Goal: Participate in discussion: Engage in conversation with other users on a specific topic

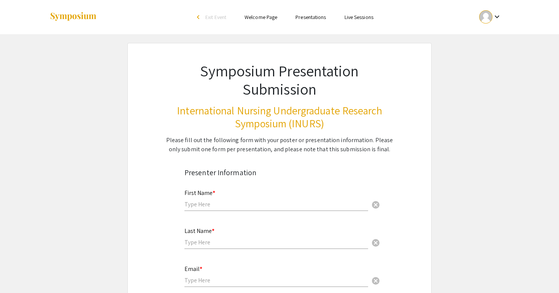
click at [495, 25] on div "keyboard_arrow_down" at bounding box center [490, 16] width 26 height 17
click at [493, 31] on button "My Account" at bounding box center [494, 38] width 47 height 18
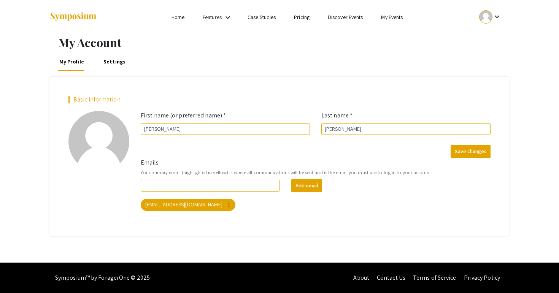
click at [269, 21] on link "Case Studies" at bounding box center [261, 17] width 28 height 7
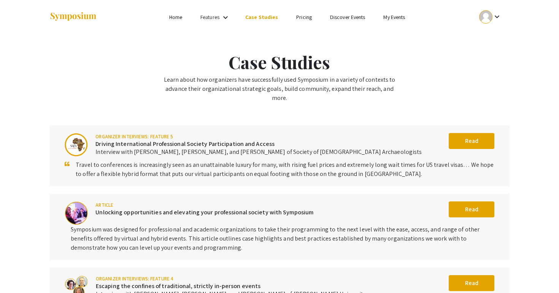
click at [212, 17] on link "Features" at bounding box center [209, 17] width 19 height 7
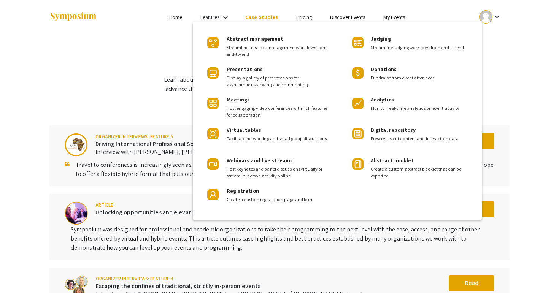
click at [212, 17] on div at bounding box center [279, 146] width 559 height 293
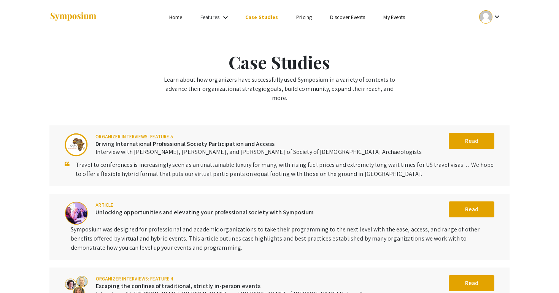
click at [181, 13] on li "Home" at bounding box center [175, 17] width 31 height 9
click at [176, 19] on link "Home" at bounding box center [175, 17] width 13 height 7
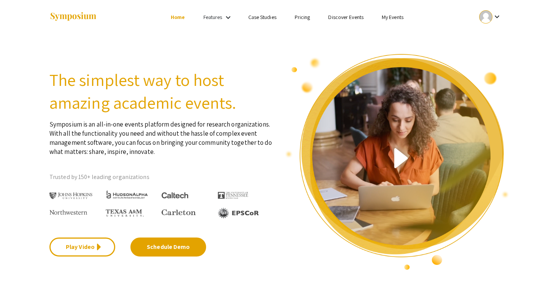
click at [397, 20] on link "My Events" at bounding box center [393, 17] width 22 height 7
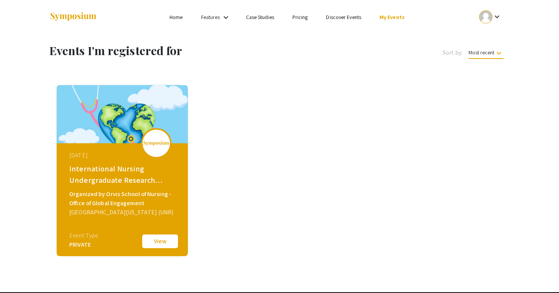
click at [161, 243] on button "View" at bounding box center [160, 241] width 38 height 16
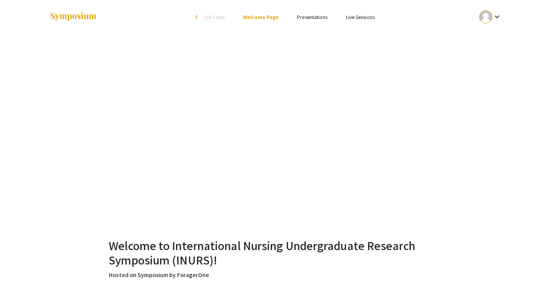
click at [312, 18] on link "Presentations" at bounding box center [312, 17] width 30 height 7
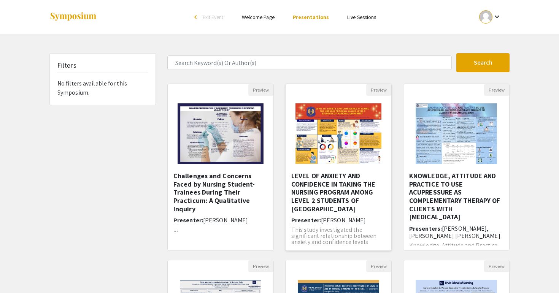
scroll to position [18, 0]
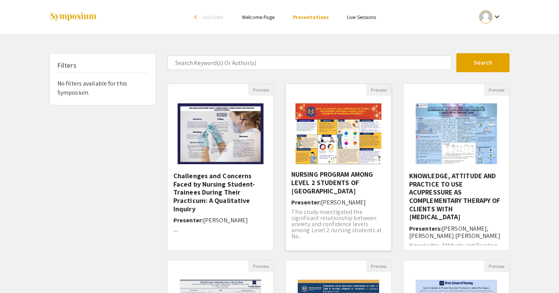
click at [317, 152] on img "Open Presentation <p>LEVEL OF ANXIETY AND CONFIDENCE IN TAKING THE NURSING PROG…" at bounding box center [338, 134] width 101 height 76
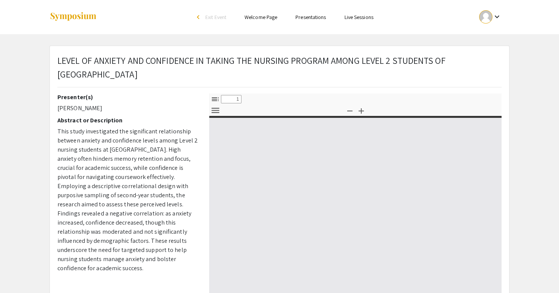
select select "custom"
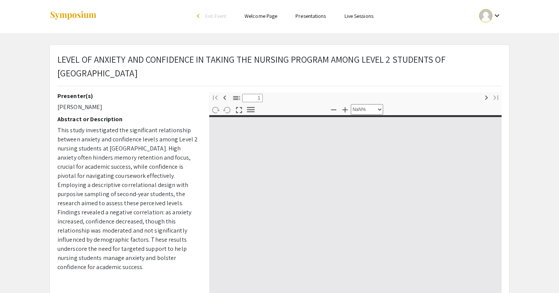
type input "0"
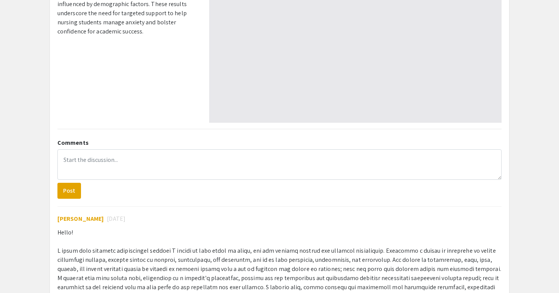
scroll to position [257, 0]
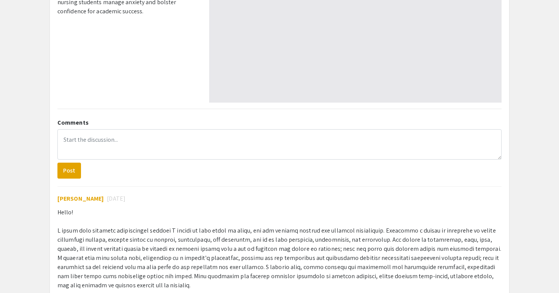
select select "auto"
type input "1"
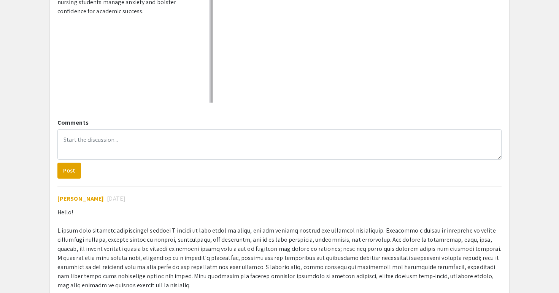
select select "auto"
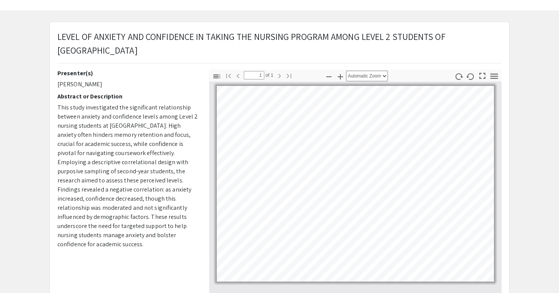
scroll to position [0, 0]
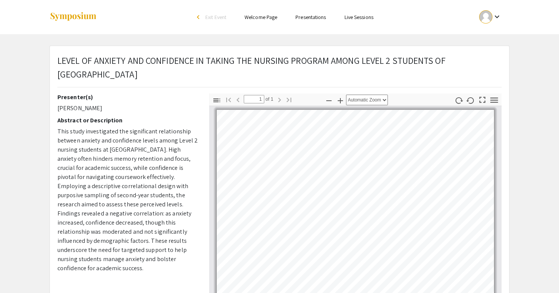
click at [296, 18] on link "Presentations" at bounding box center [310, 17] width 30 height 7
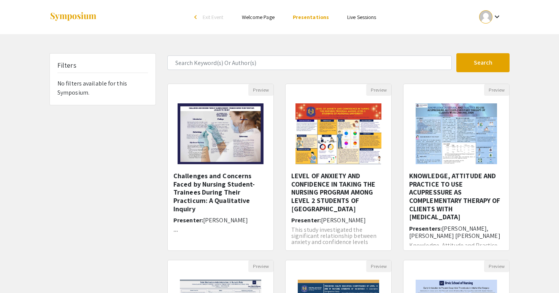
click at [221, 19] on span "Exit Event" at bounding box center [213, 17] width 21 height 7
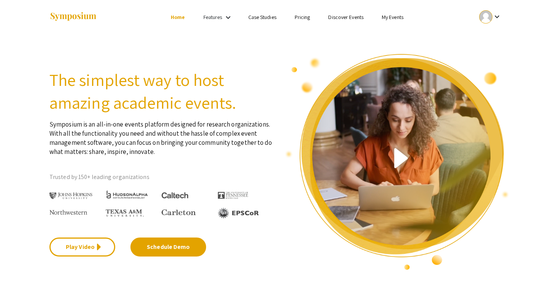
click at [359, 11] on ul "keyboard_arrow_down" at bounding box center [434, 17] width 152 height 34
click at [392, 17] on link "My Events" at bounding box center [393, 17] width 22 height 7
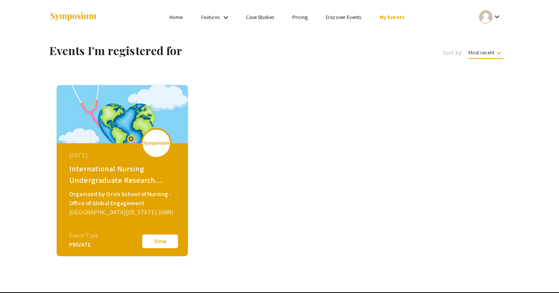
click at [164, 238] on button "View" at bounding box center [160, 241] width 38 height 16
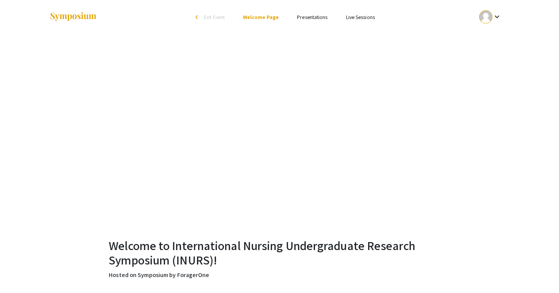
click at [314, 18] on link "Presentations" at bounding box center [312, 17] width 30 height 7
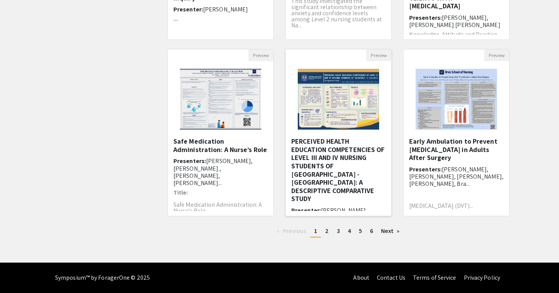
scroll to position [22, 0]
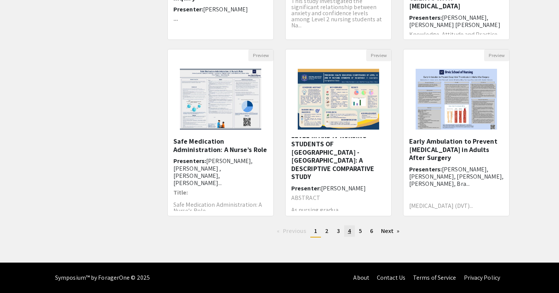
click at [348, 232] on span "4" at bounding box center [349, 231] width 3 height 8
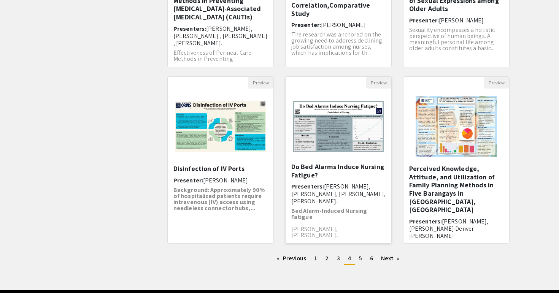
scroll to position [186, 0]
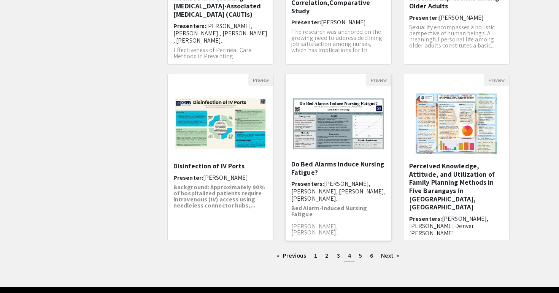
click at [344, 149] on img "Open Presentation <p>Do Bed Alarms Induce Nursing Fatigue?</p>" at bounding box center [338, 124] width 106 height 66
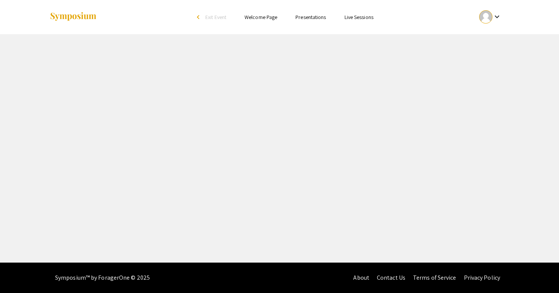
select select "custom"
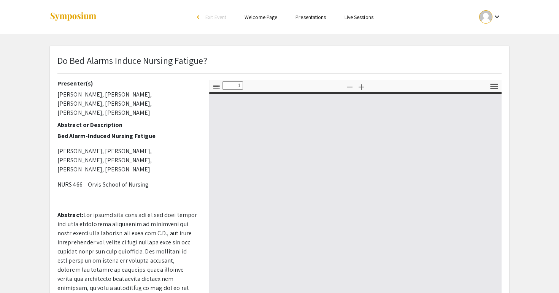
type input "0"
select select "custom"
type input "1"
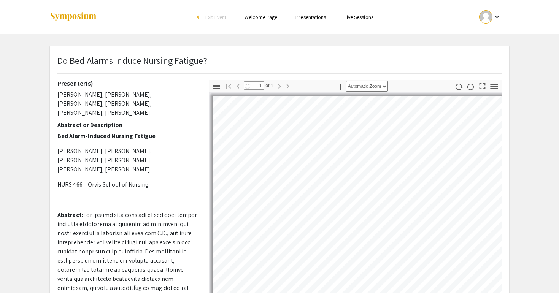
select select "auto"
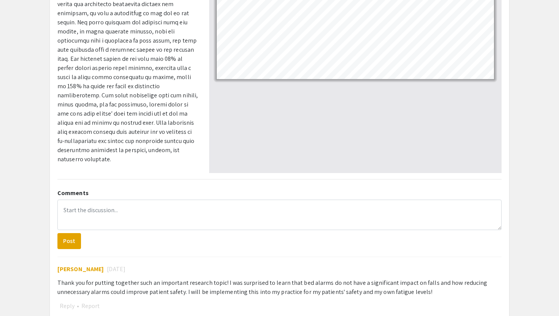
scroll to position [176, 0]
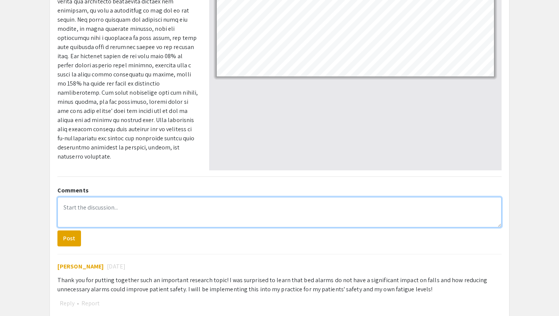
click at [93, 216] on textarea at bounding box center [279, 212] width 444 height 30
paste textarea "I learned that bed alarms often fail to reduce falls and can contribute to nurs…"
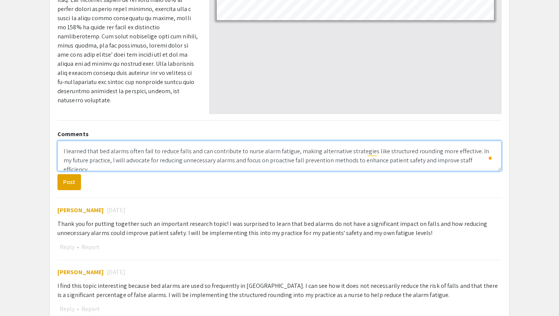
scroll to position [233, 0]
type textarea "I learned that bed alarms often fail to reduce falls and can contribute to nurs…"
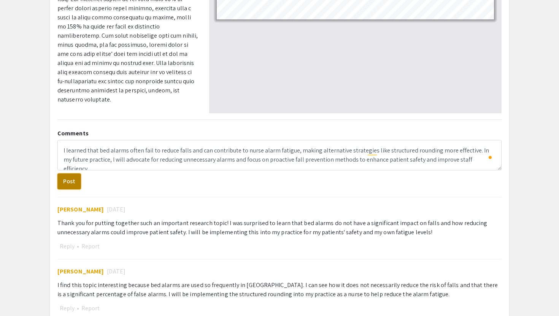
click at [71, 181] on button "Post" at bounding box center [69, 181] width 24 height 16
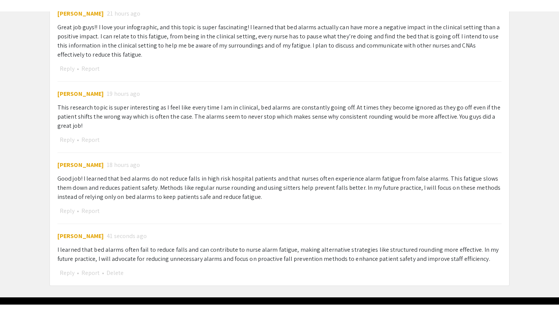
scroll to position [602, 0]
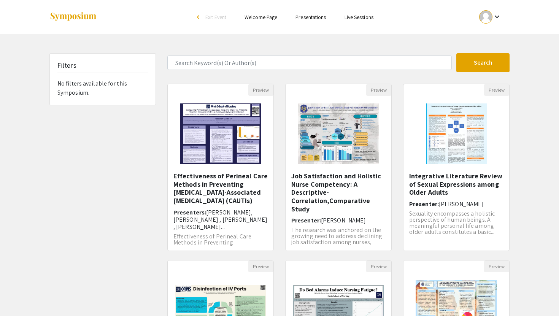
scroll to position [186, 0]
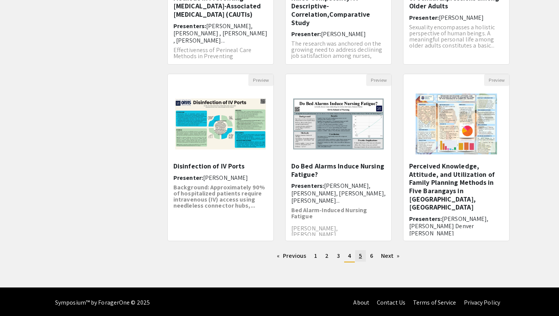
click at [359, 257] on span "5" at bounding box center [360, 256] width 3 height 8
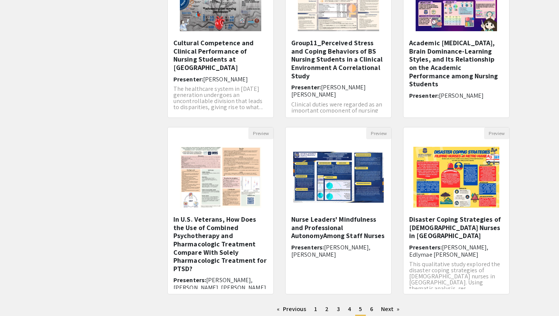
scroll to position [133, 0]
click at [370, 293] on span "6" at bounding box center [371, 308] width 3 height 8
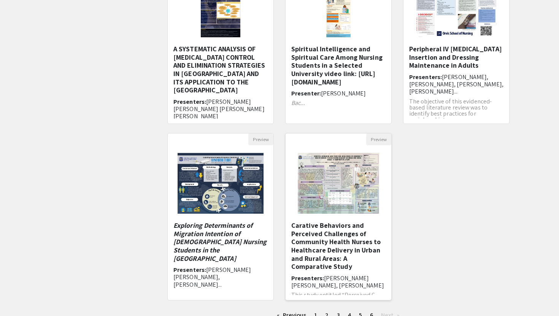
scroll to position [188, 0]
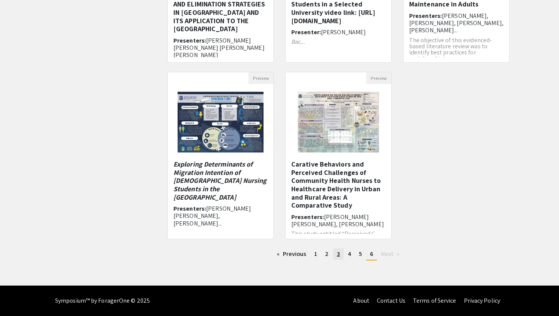
click at [335, 255] on link "page 3" at bounding box center [338, 253] width 11 height 11
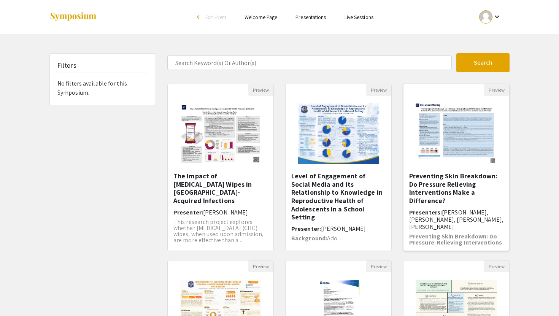
click at [445, 159] on img "Open Presentation <p>Preventing Skin Breakdown: Do Pressure Relieving Intervent…" at bounding box center [456, 134] width 96 height 76
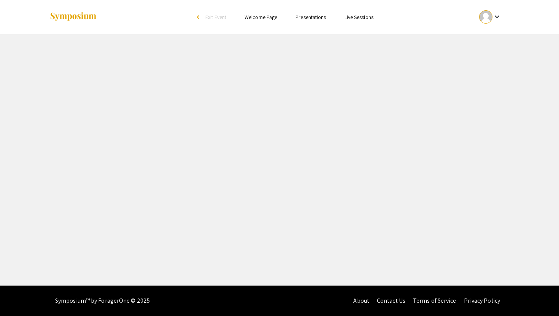
select select "custom"
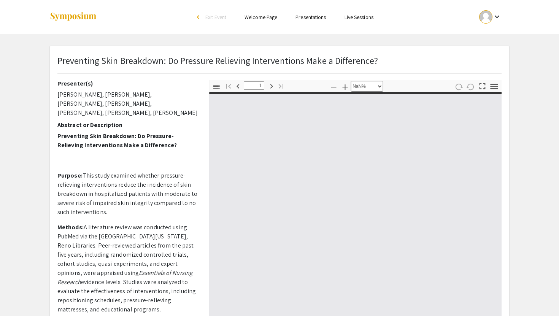
type input "0"
select select "custom"
type input "1"
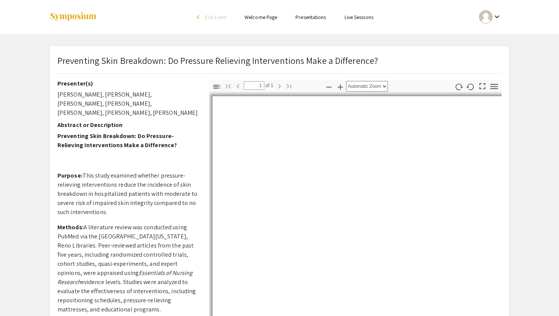
select select "auto"
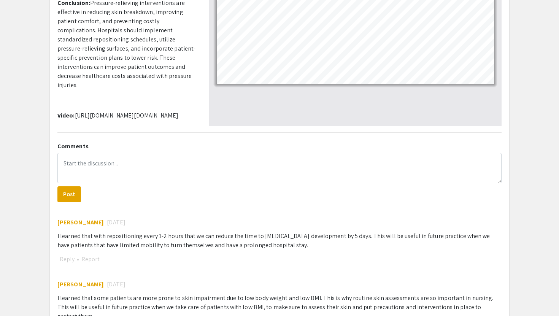
scroll to position [216, 0]
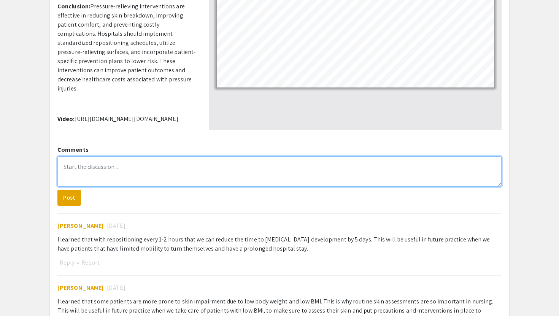
click at [193, 175] on textarea at bounding box center [279, 171] width 444 height 30
paste textarea "I learned that pressure-relieving interventions, such as repositioning patients…"
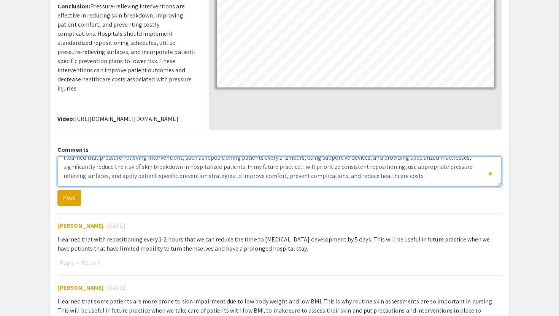
scroll to position [0, 0]
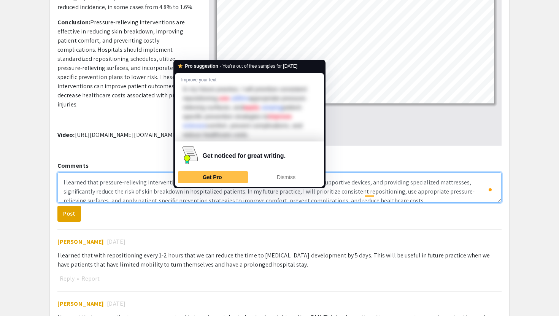
type textarea "I learned that pressure-relieving interventions, such as repositioning patients…"
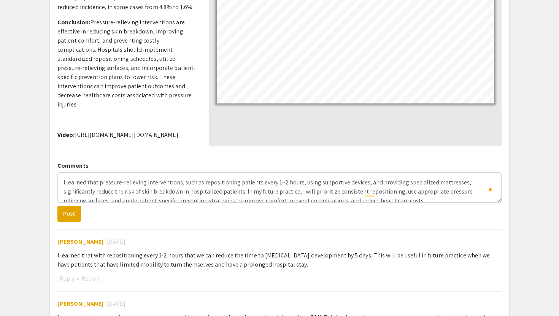
click at [18, 195] on app-presentation "Preventing Skin Breakdown: Do Pressure Relieving Interventions Make a Differenc…" at bounding box center [279, 250] width 559 height 811
click at [171, 203] on form "I learned that pressure-relieving interventions, such as repositioning patients…" at bounding box center [279, 196] width 444 height 49
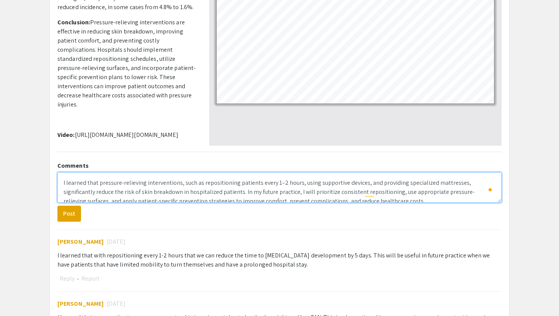
click at [63, 181] on textarea "I learned that pressure-relieving interventions, such as repositioning patients…" at bounding box center [279, 187] width 444 height 30
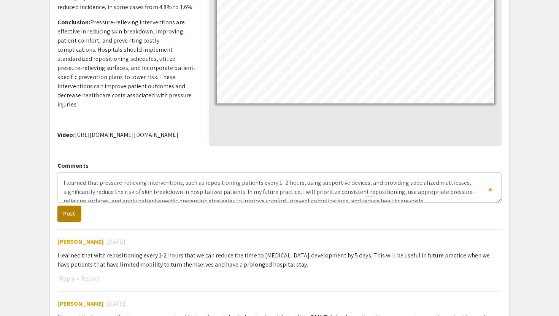
click at [74, 218] on button "Post" at bounding box center [69, 214] width 24 height 16
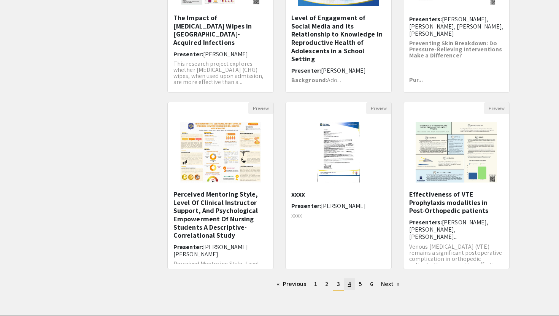
click at [349, 281] on span "4" at bounding box center [349, 284] width 3 height 8
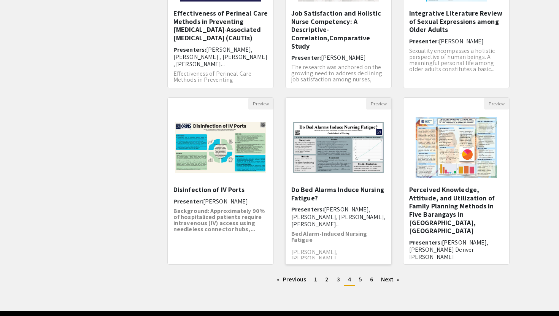
click at [350, 217] on span "[PERSON_NAME], [PERSON_NAME], [PERSON_NAME], [PERSON_NAME]..." at bounding box center [338, 216] width 94 height 22
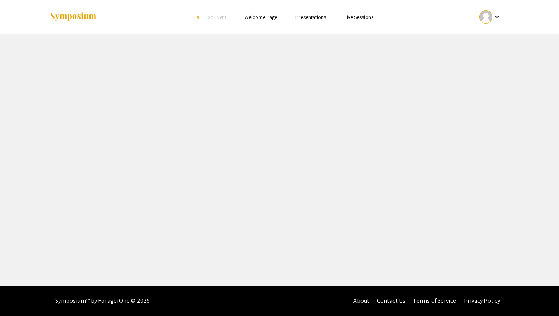
select select "custom"
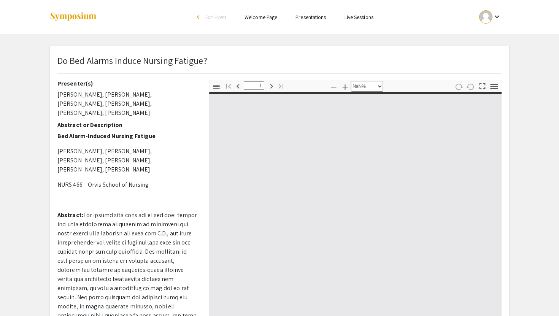
type input "0"
select select "custom"
type input "1"
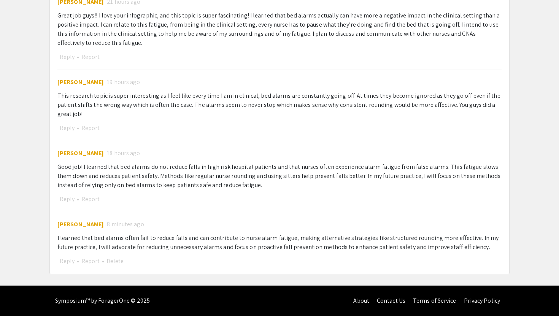
select select "auto"
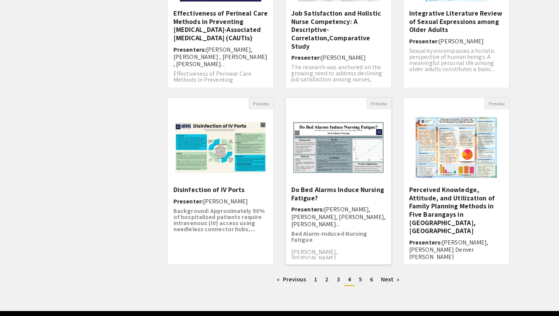
click at [334, 178] on img "Open Presentation <p>Do Bed Alarms Induce Nursing Fatigue?</p>" at bounding box center [338, 147] width 106 height 66
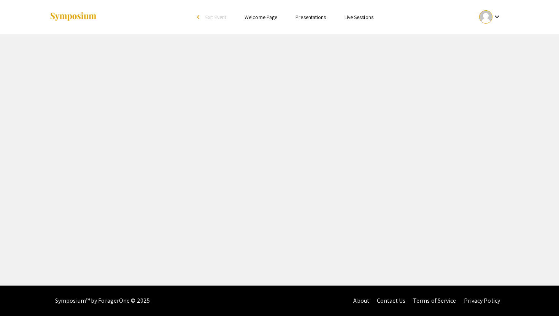
select select "custom"
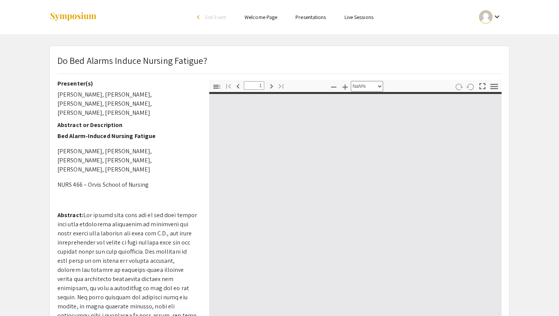
type input "0"
select select "custom"
type input "1"
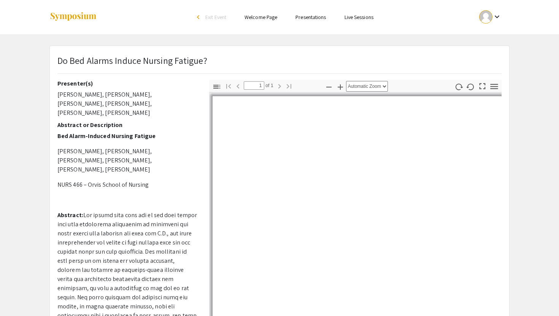
select select "auto"
